Goal: Task Accomplishment & Management: Manage account settings

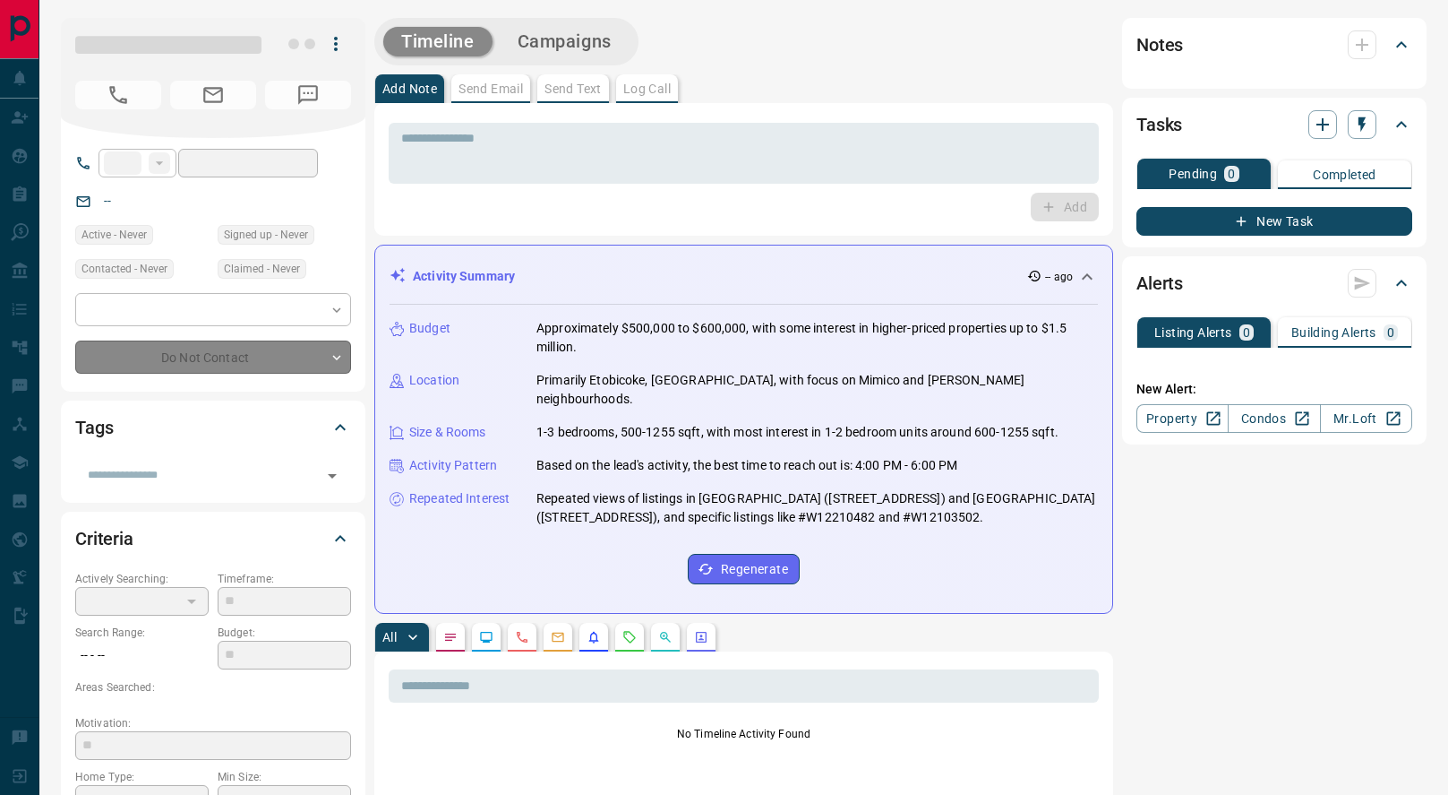
type input "**"
type input "**********"
type input "*"
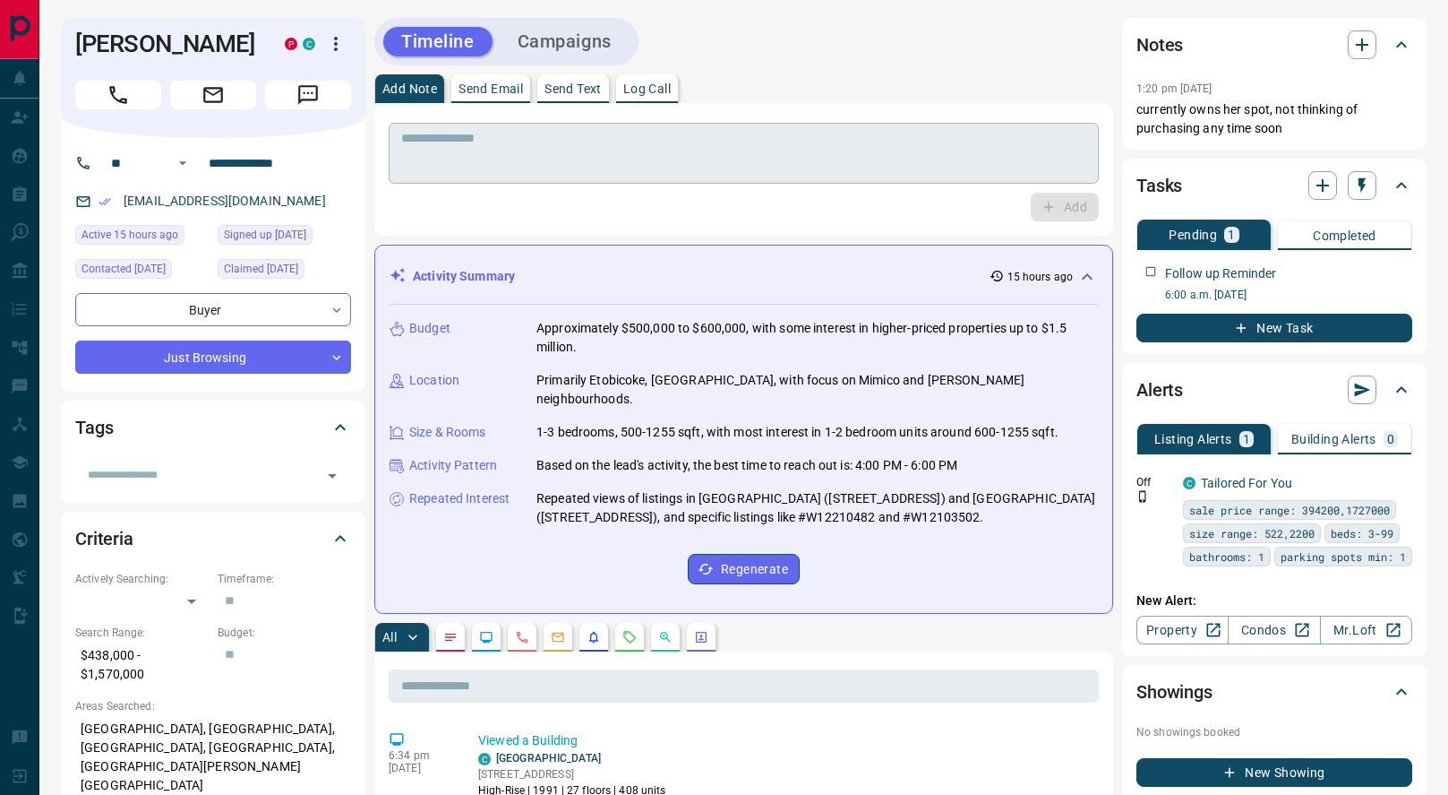
click at [468, 166] on textarea at bounding box center [743, 154] width 685 height 46
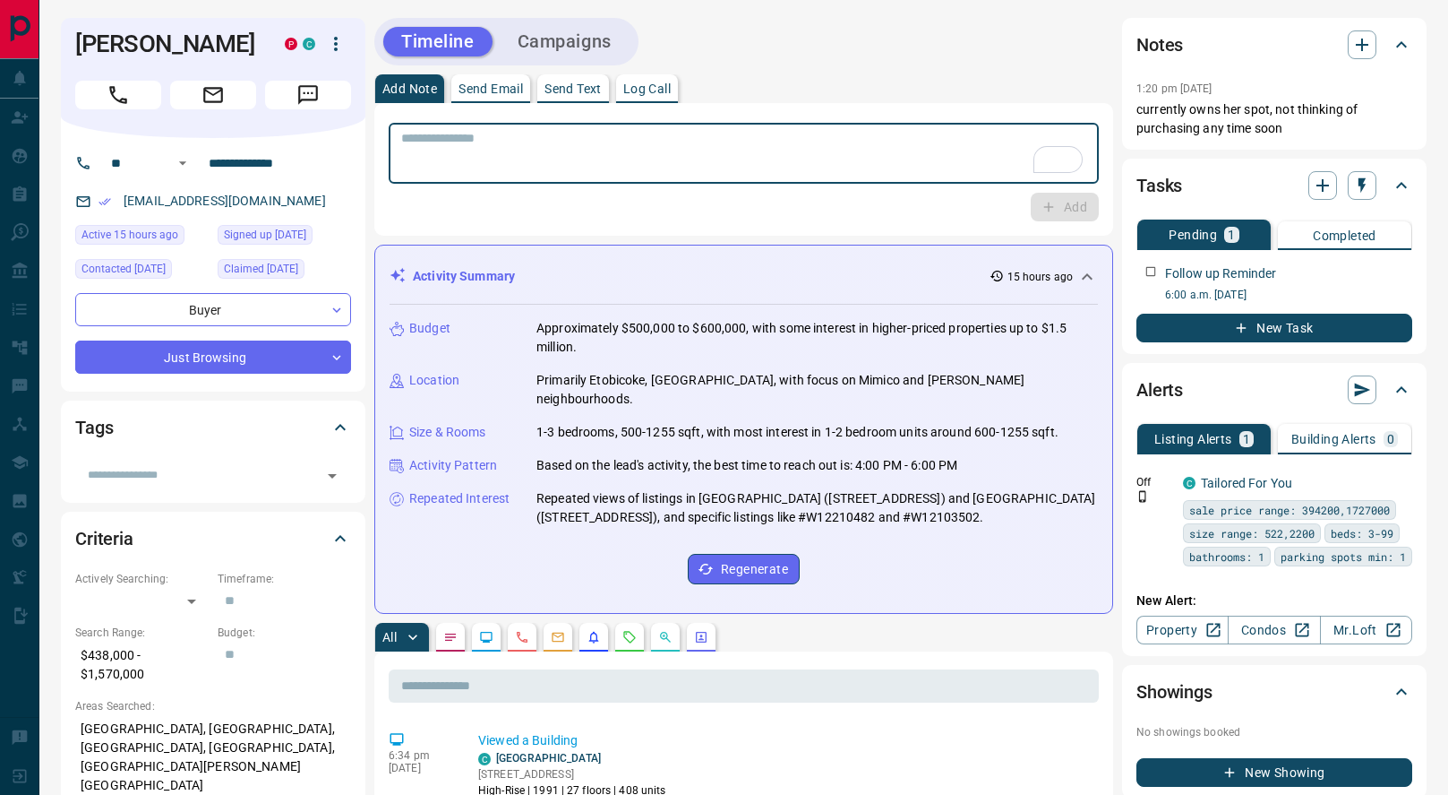
type textarea "*"
type textarea "**********"
click at [1052, 205] on icon "button" at bounding box center [1049, 207] width 16 height 16
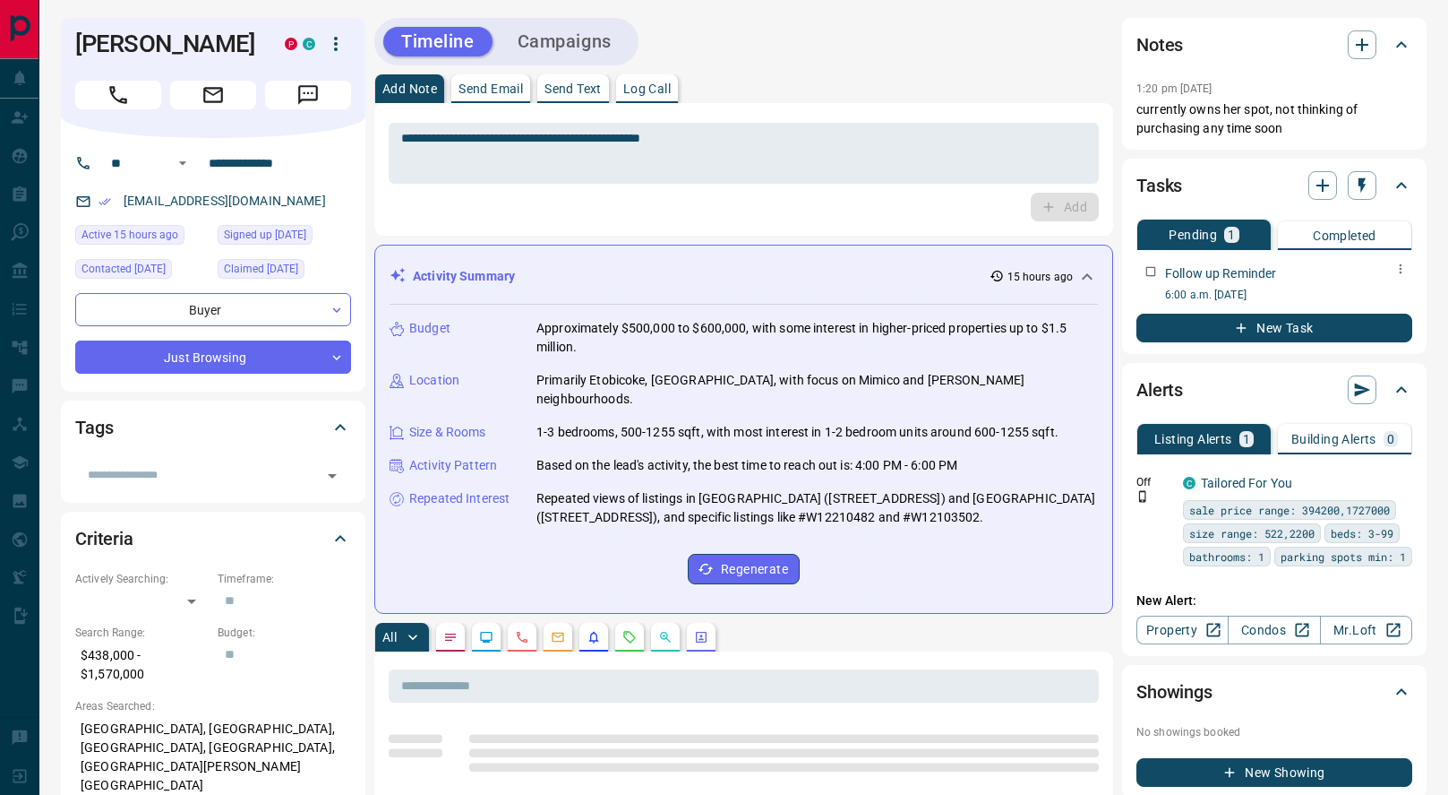
click at [1399, 267] on icon "button" at bounding box center [1401, 269] width 14 height 14
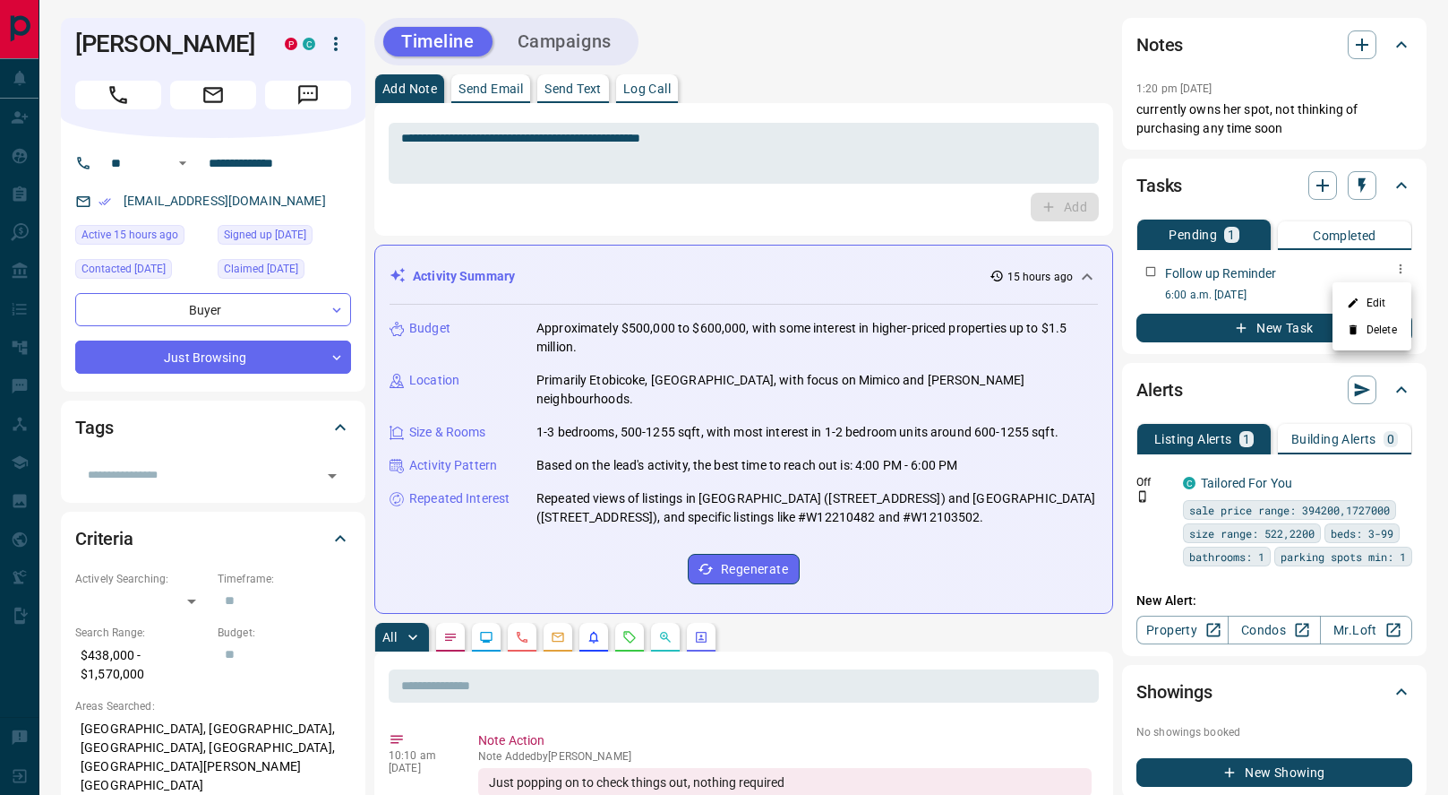
click at [1355, 331] on icon at bounding box center [1353, 330] width 7 height 10
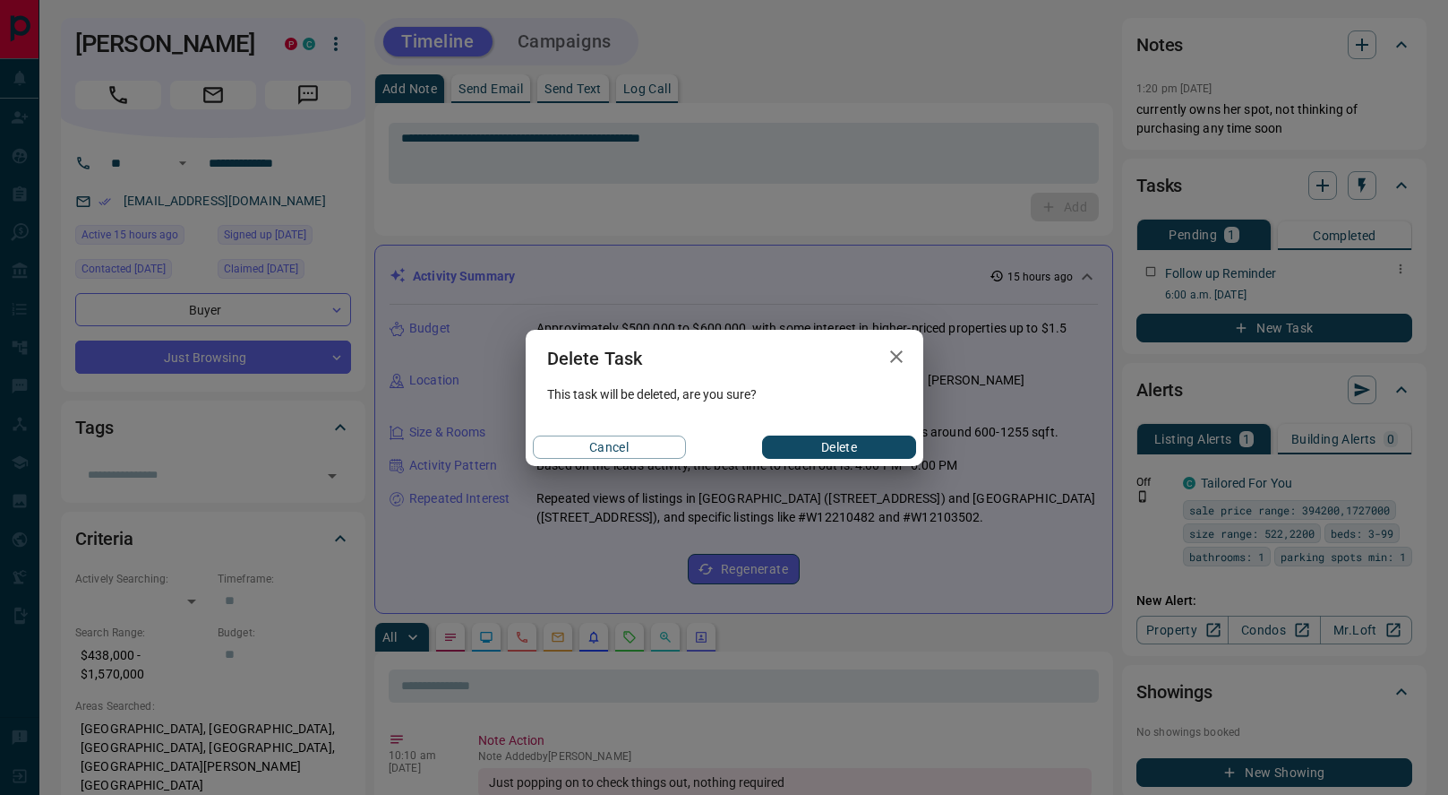
click at [855, 448] on button "Delete" at bounding box center [838, 446] width 153 height 23
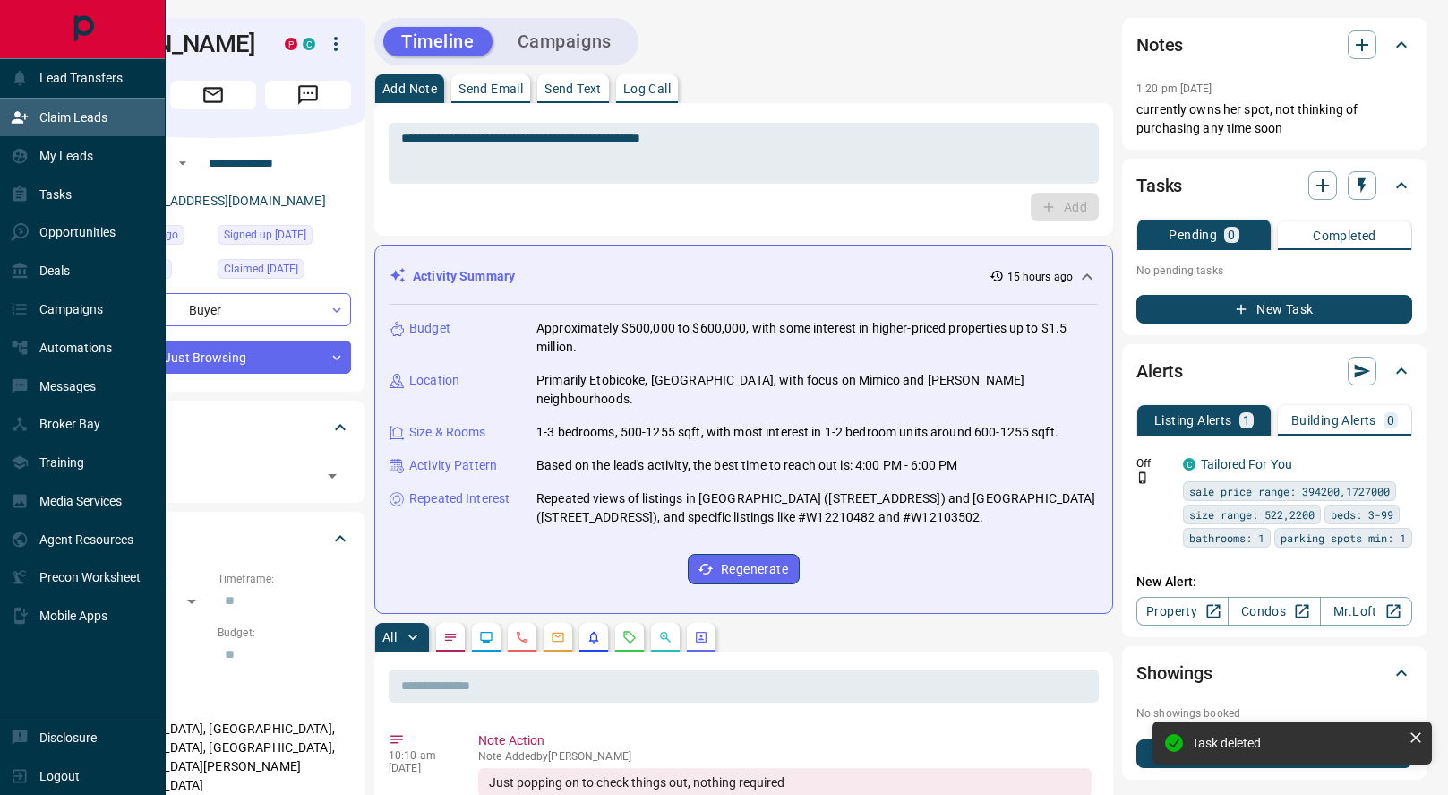
click at [36, 118] on div "Claim Leads" at bounding box center [59, 118] width 97 height 30
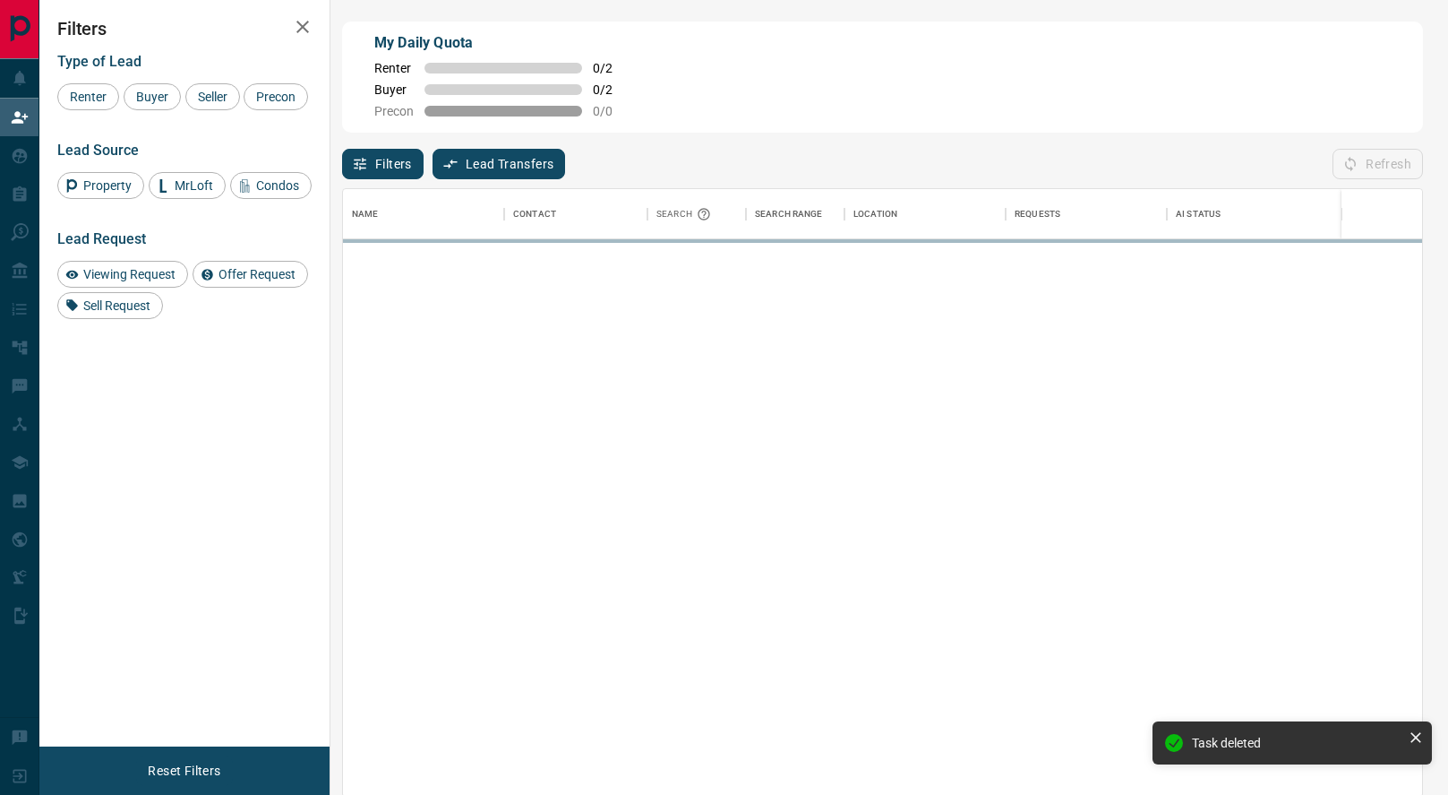
scroll to position [606, 1079]
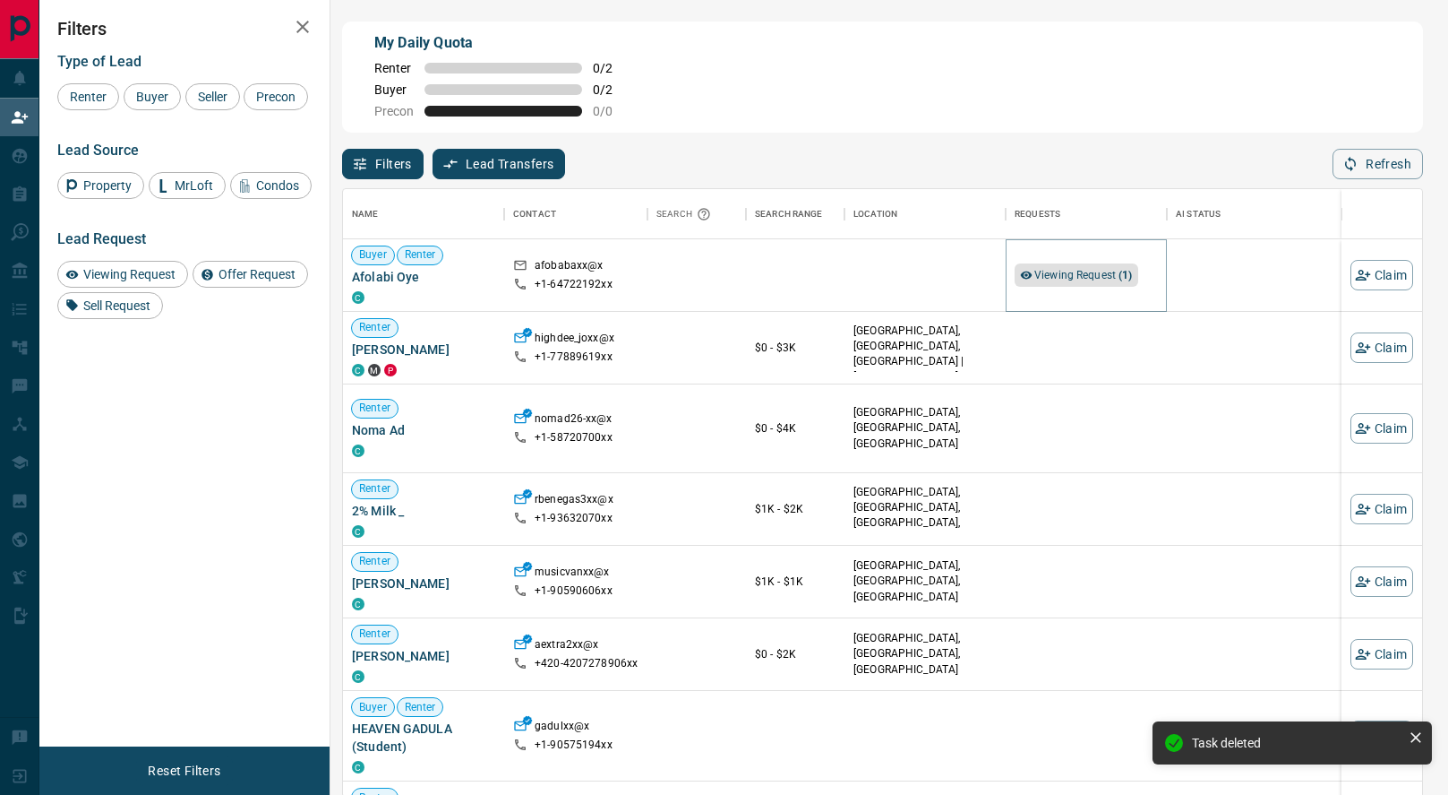
click at [1069, 281] on span "Viewing Request ( 1 )" at bounding box center [1084, 275] width 99 height 18
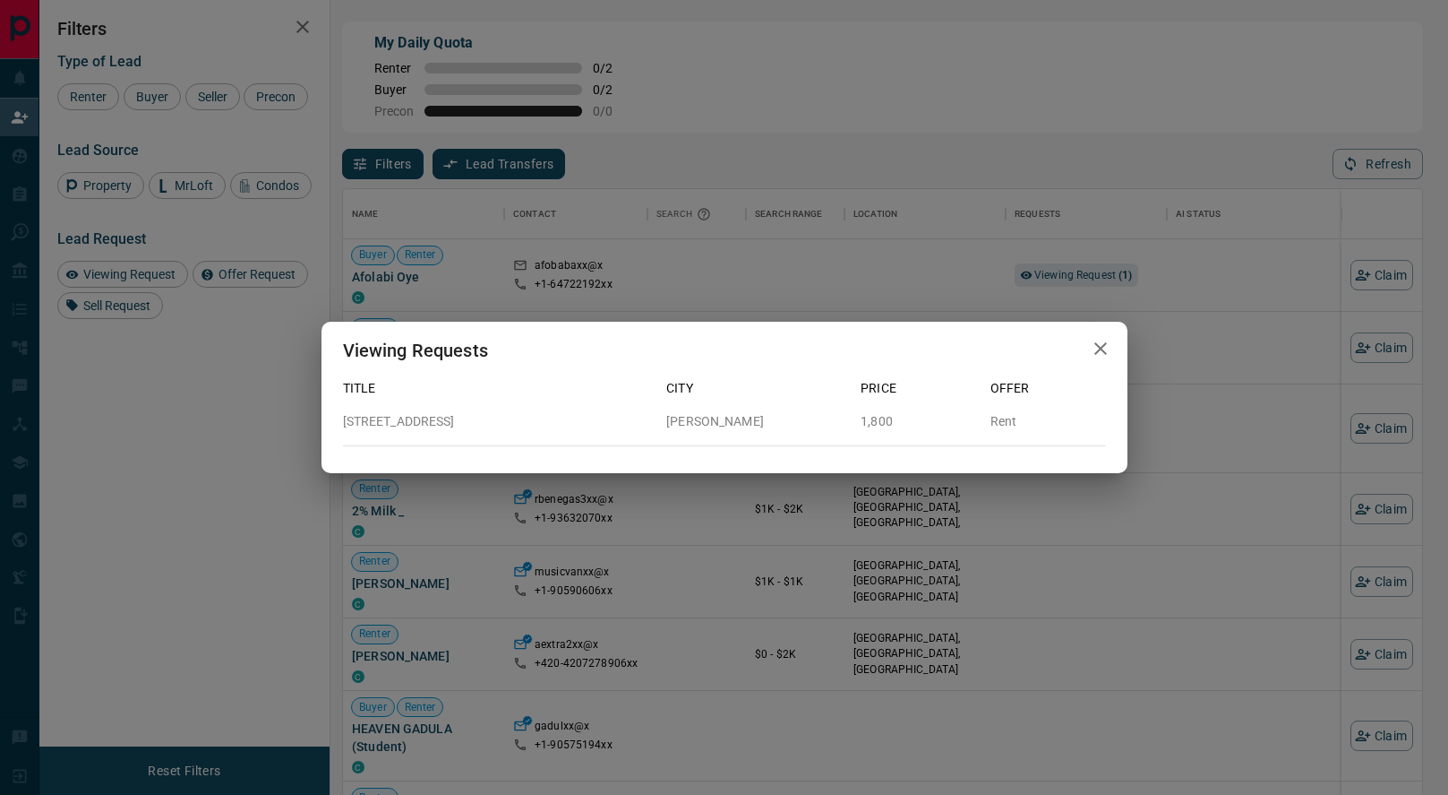
click at [1104, 355] on icon "button" at bounding box center [1100, 348] width 21 height 21
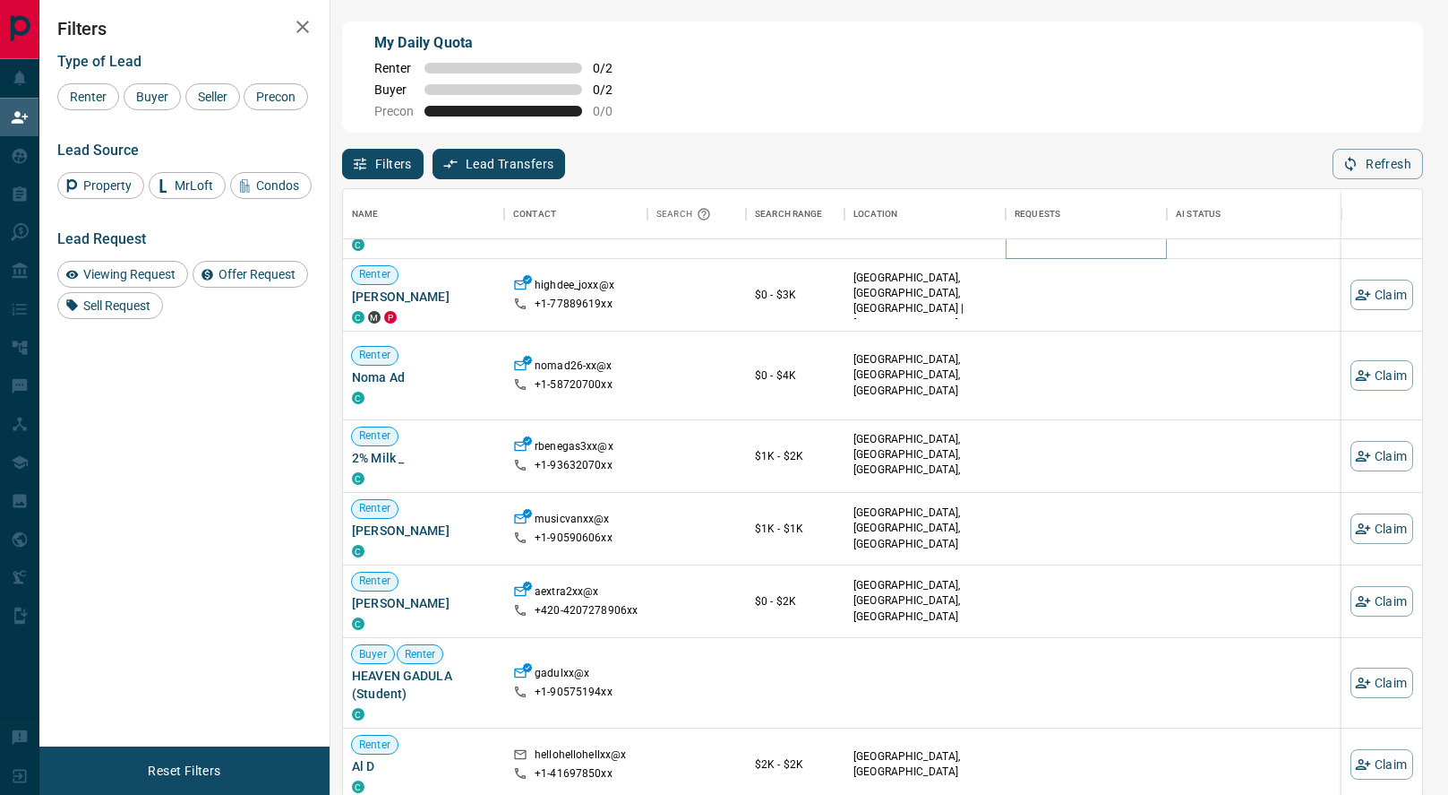
scroll to position [0, 0]
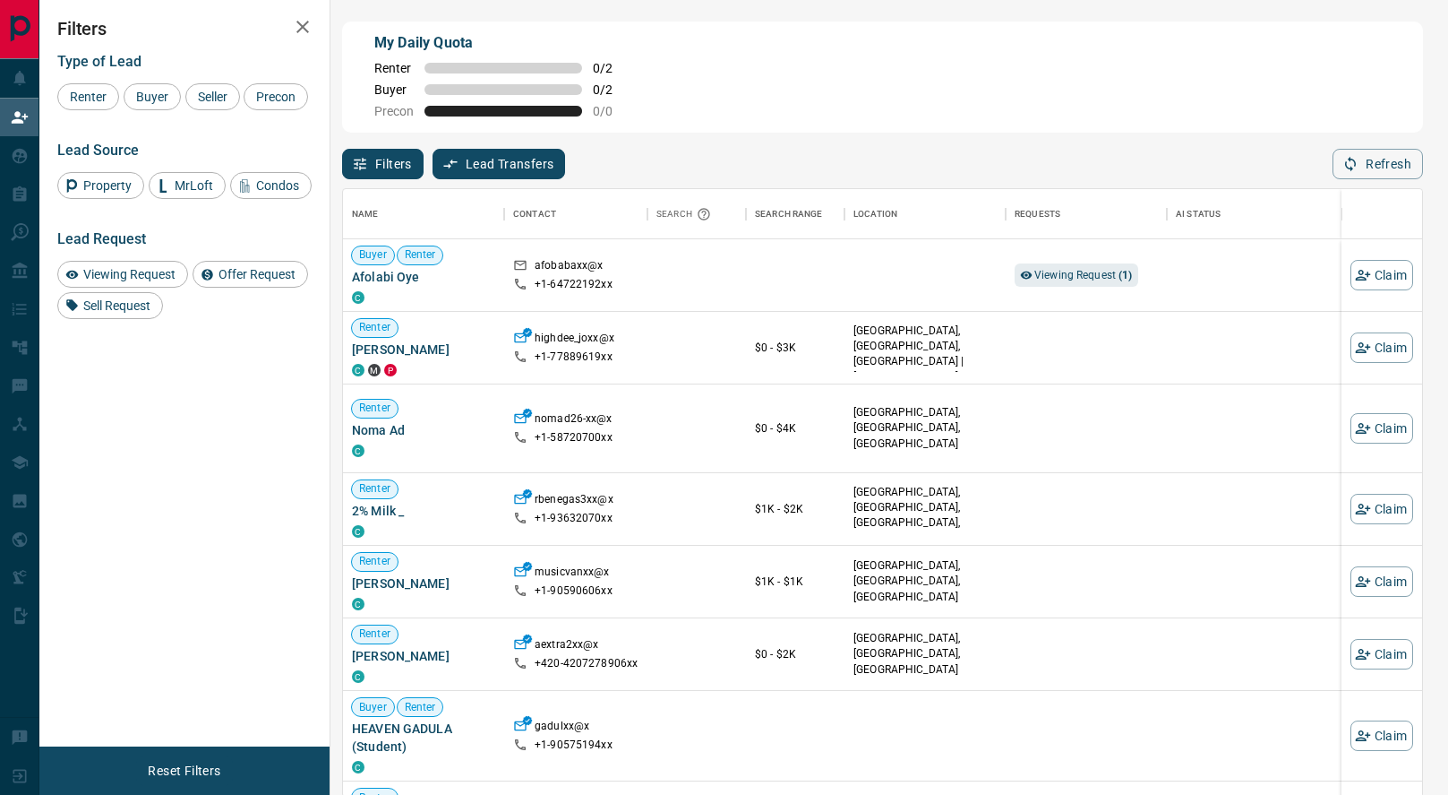
click at [1381, 166] on button "Refresh" at bounding box center [1378, 164] width 90 height 30
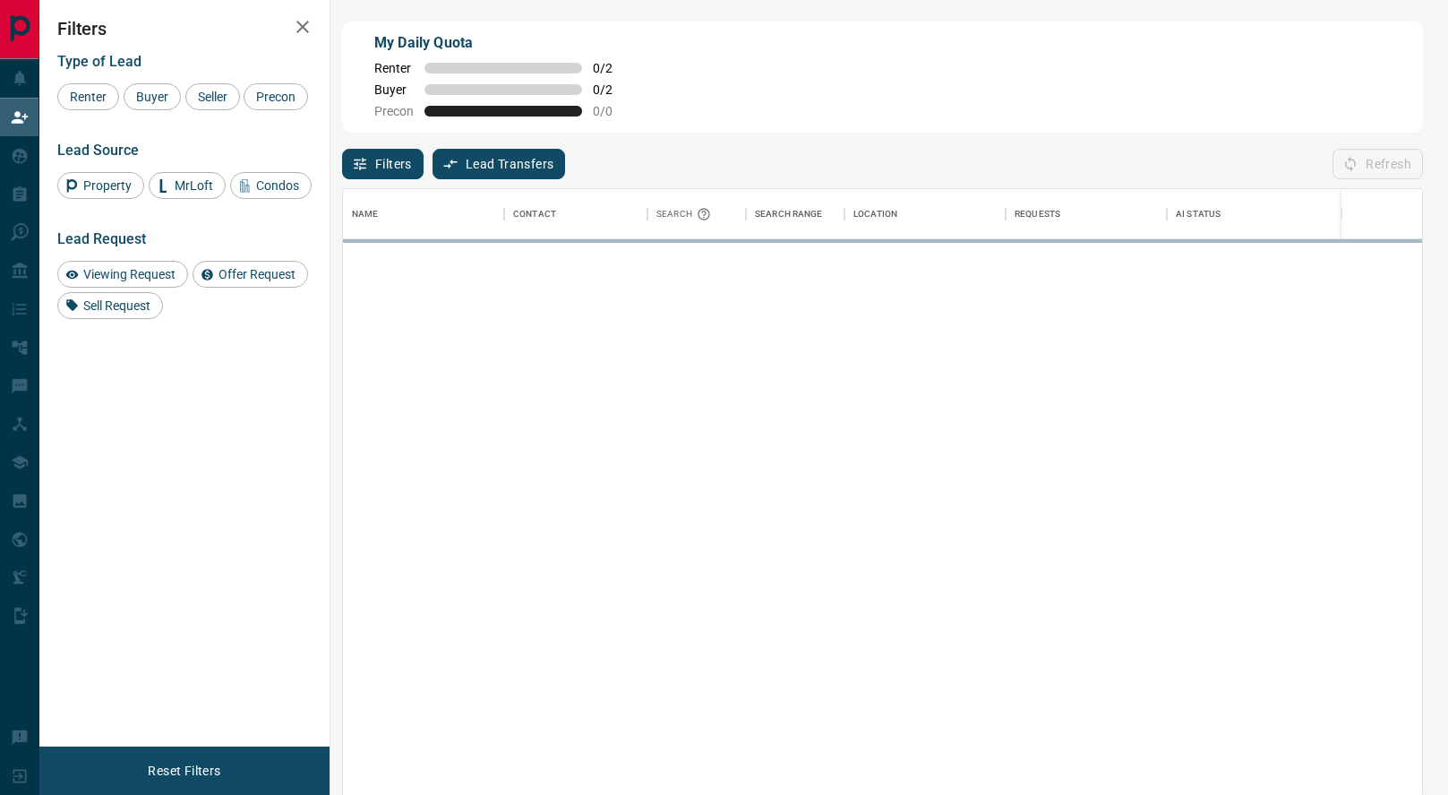
scroll to position [606, 1079]
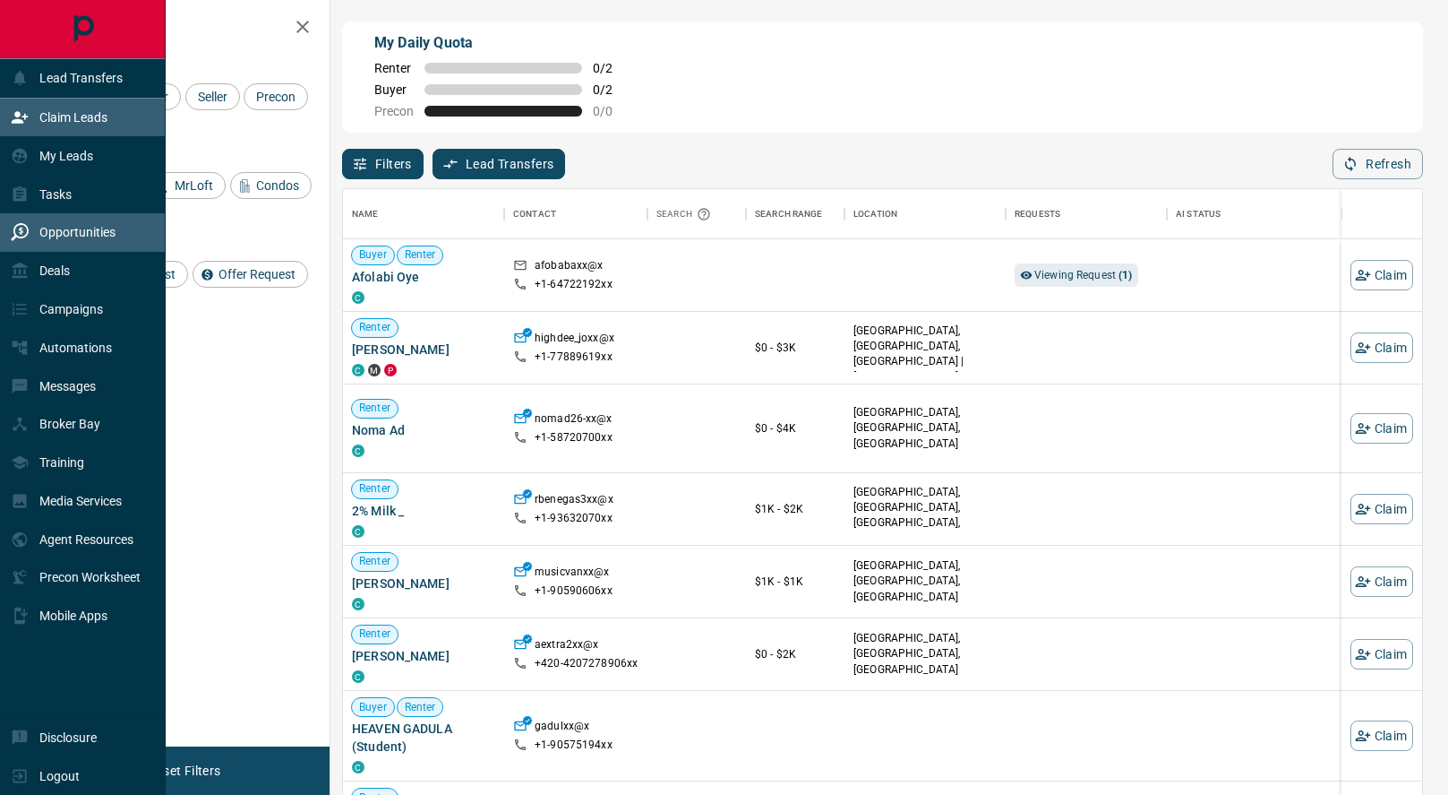
click at [46, 228] on p "Opportunities" at bounding box center [77, 232] width 76 height 14
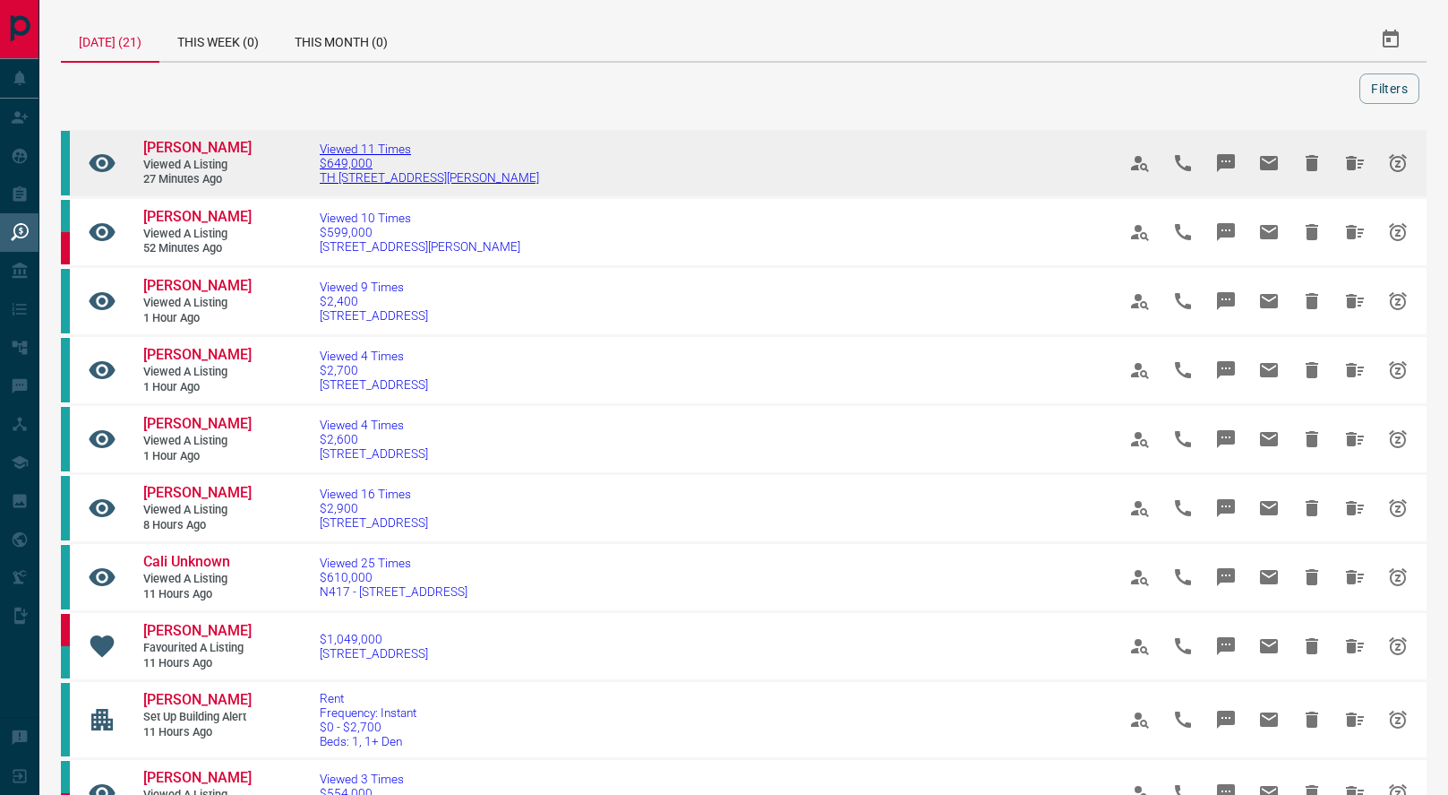
click at [320, 170] on span "TH [STREET_ADDRESS][PERSON_NAME]" at bounding box center [429, 177] width 219 height 14
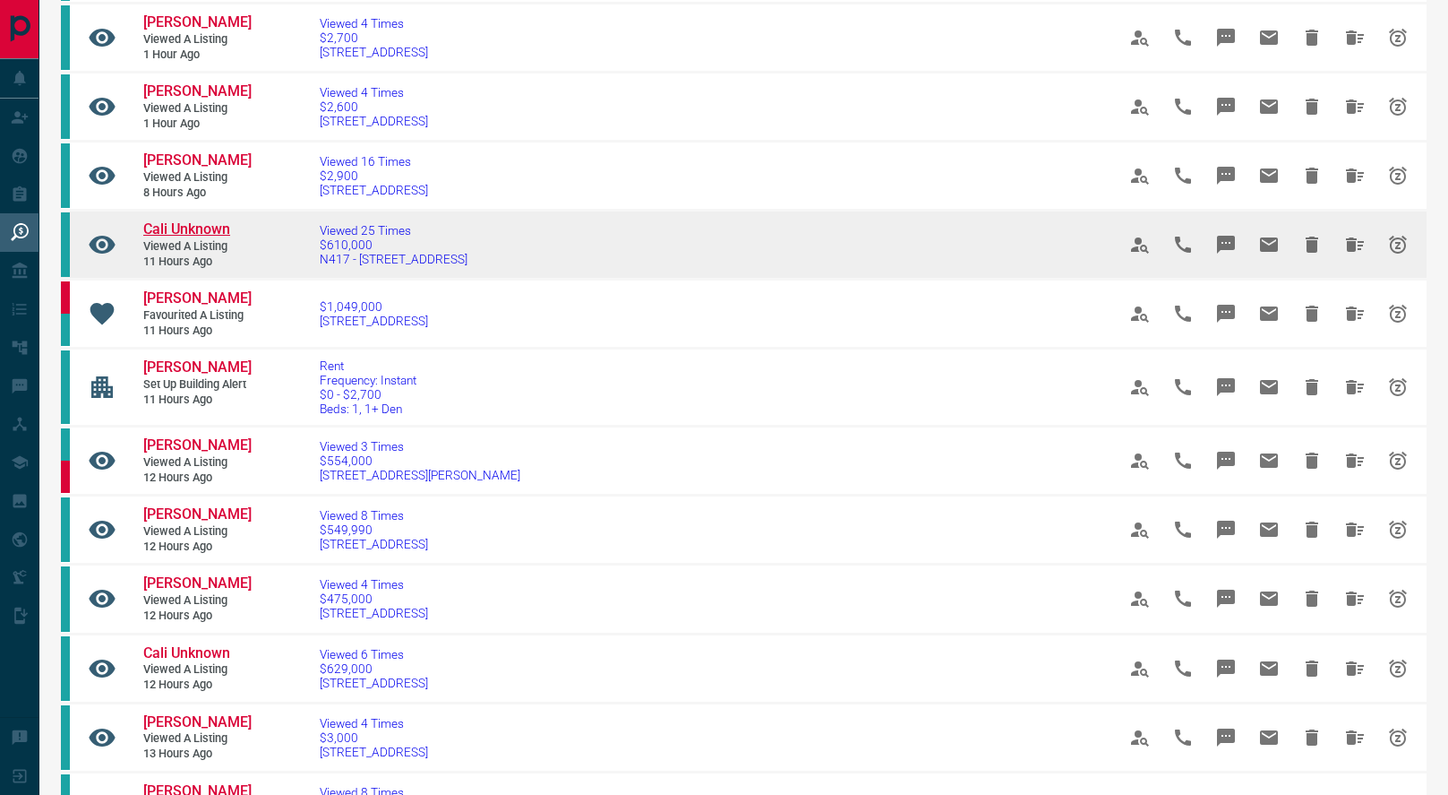
scroll to position [339, 0]
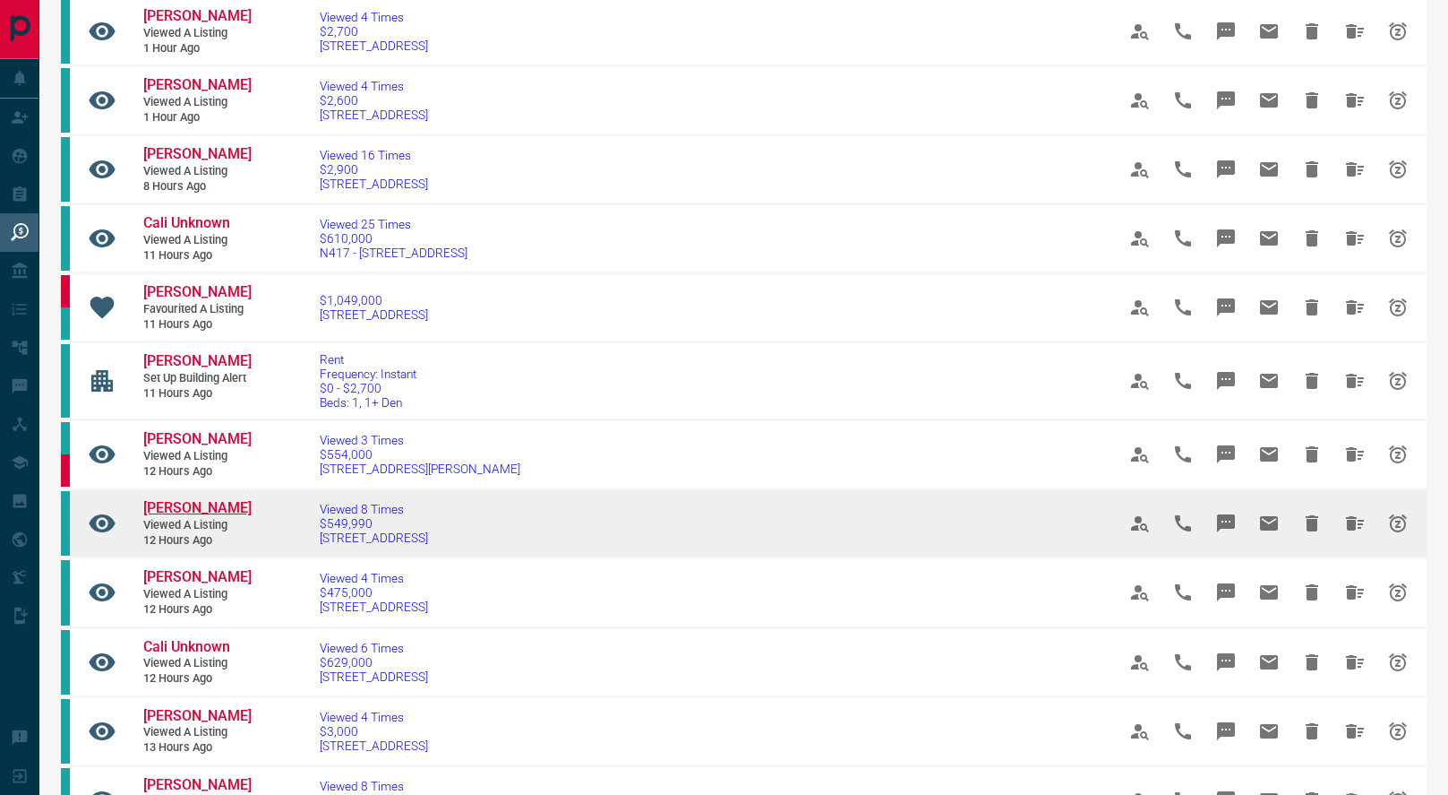
click at [179, 516] on span "[PERSON_NAME]" at bounding box center [197, 507] width 108 height 17
